Goal: Task Accomplishment & Management: Use online tool/utility

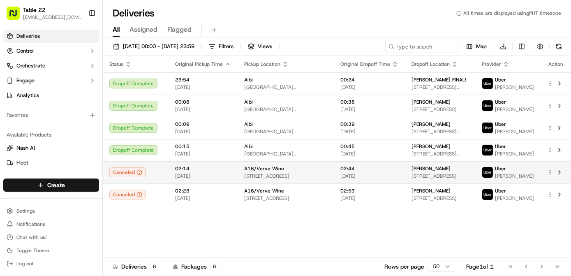
click at [550, 171] on html "Table 22 [EMAIL_ADDRESS][DOMAIN_NAME] Toggle Sidebar Deliveries Control Orchest…" at bounding box center [285, 138] width 571 height 276
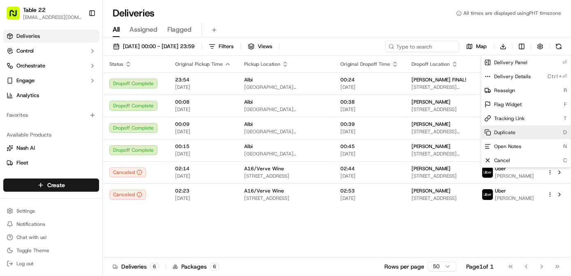
click at [516, 134] on div "Duplicate D" at bounding box center [526, 132] width 90 height 14
